Goal: Navigation & Orientation: Find specific page/section

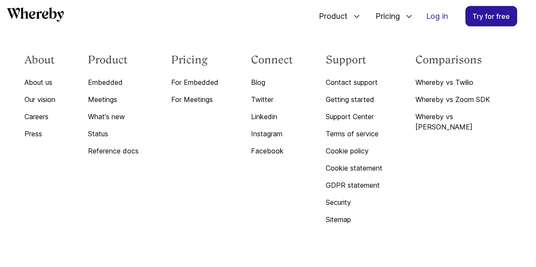
scroll to position [2629, 0]
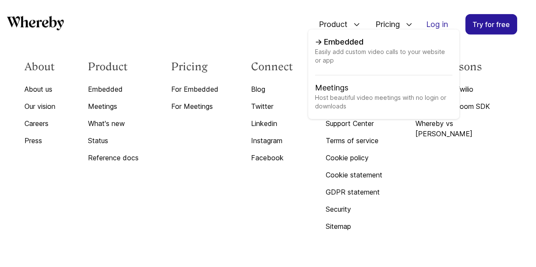
click at [341, 40] on link "Embedded Easily add custom video calls to your website or app" at bounding box center [383, 55] width 137 height 39
